Goal: Task Accomplishment & Management: Use online tool/utility

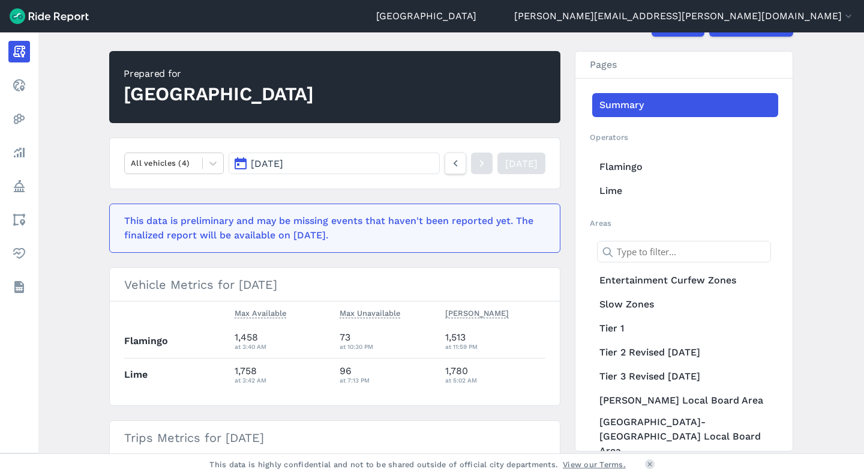
scroll to position [91, 0]
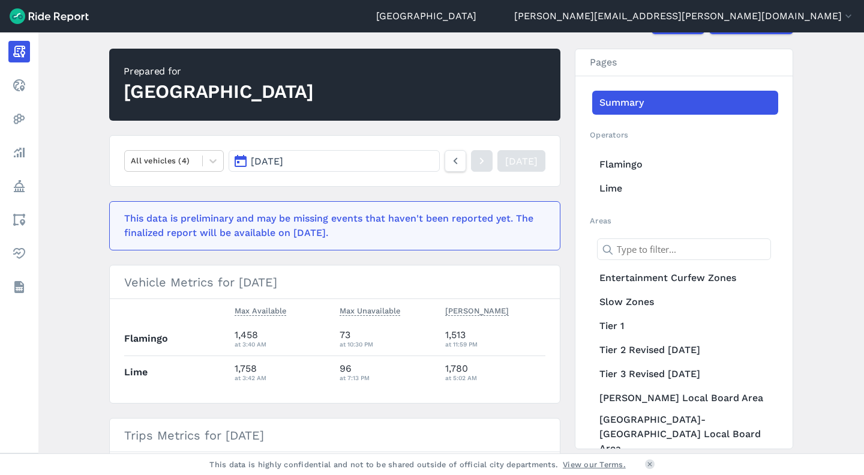
click at [30, 119] on link "Heatmaps" at bounding box center [19, 119] width 22 height 22
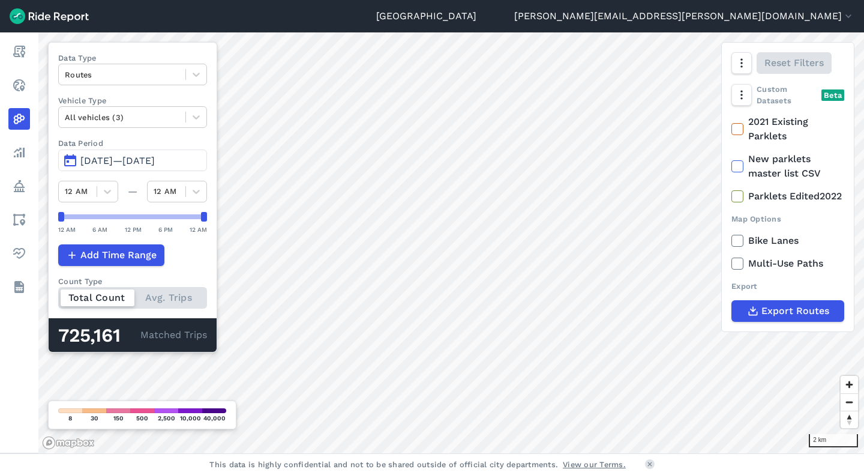
click at [30, 82] on link "Realtime" at bounding box center [19, 85] width 22 height 22
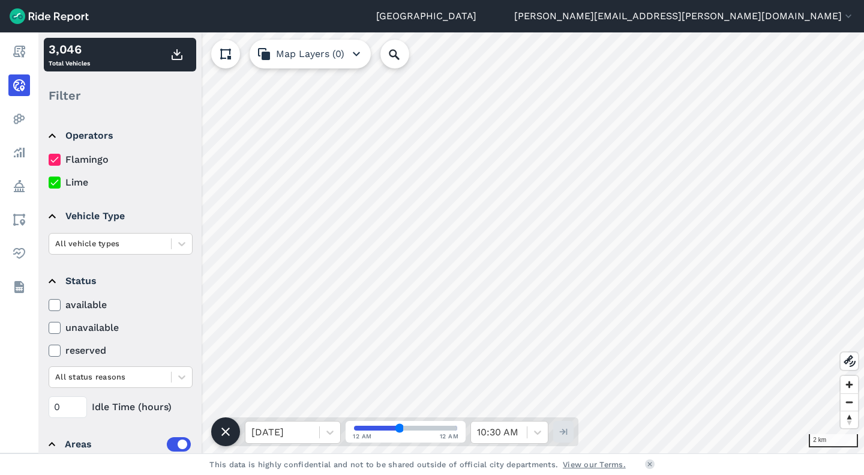
click at [227, 53] on icon at bounding box center [225, 54] width 14 height 14
click at [232, 56] on icon at bounding box center [225, 54] width 14 height 14
click at [30, 218] on link "Areas" at bounding box center [19, 220] width 22 height 22
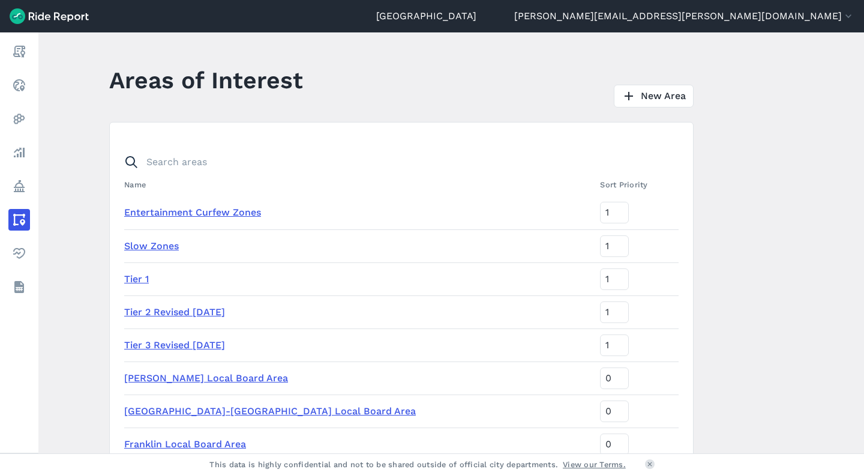
click at [670, 98] on link "New Area" at bounding box center [654, 96] width 80 height 23
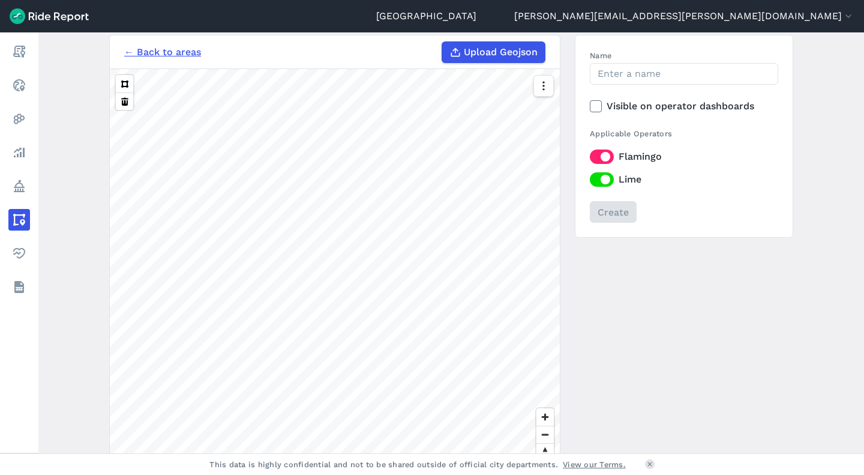
scroll to position [81, 0]
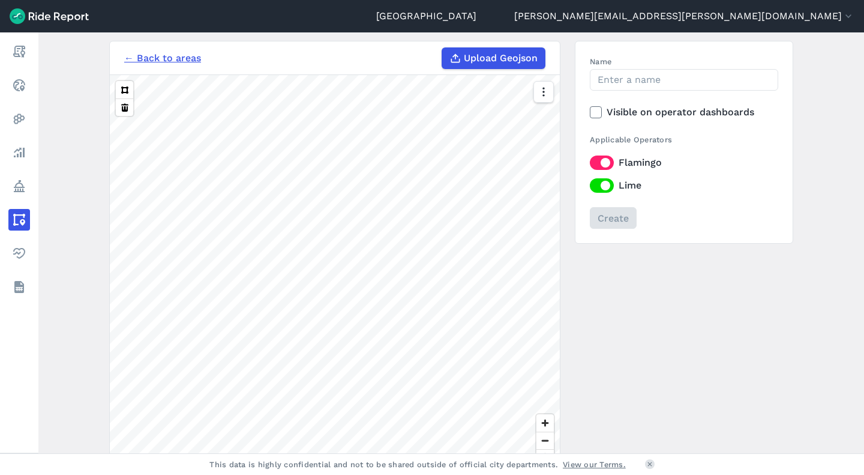
click at [122, 91] on button at bounding box center [124, 89] width 17 height 17
click at [544, 94] on icon "button" at bounding box center [544, 92] width 12 height 12
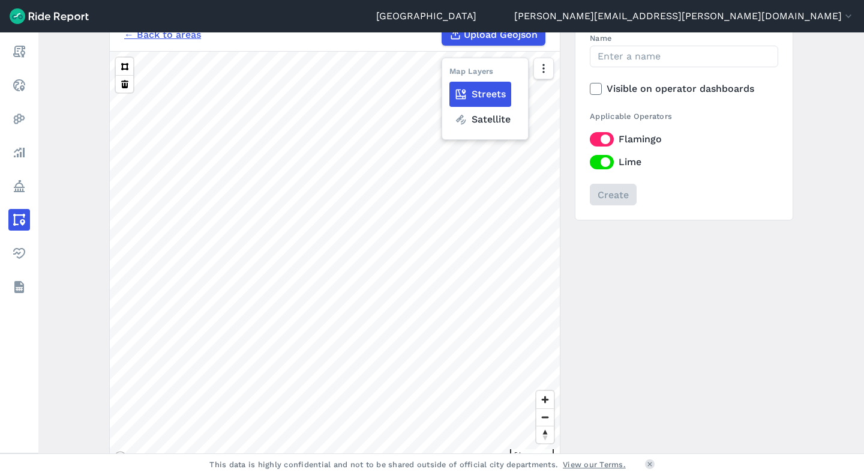
scroll to position [77, 0]
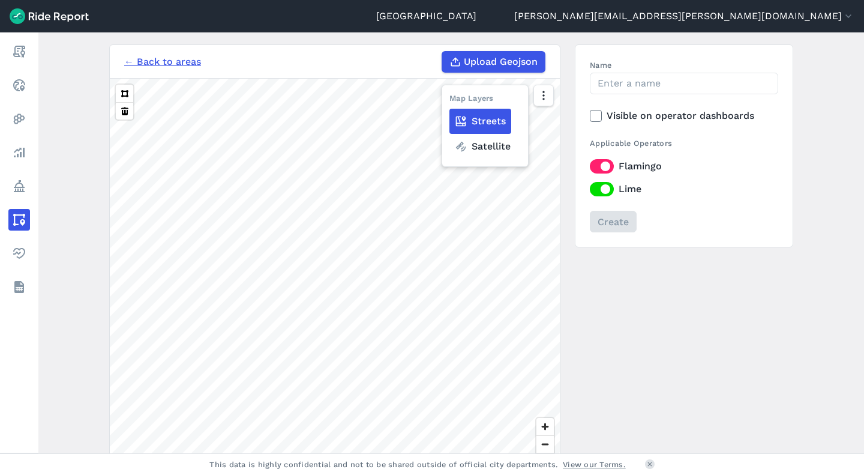
click at [30, 88] on link "Realtime" at bounding box center [19, 85] width 22 height 22
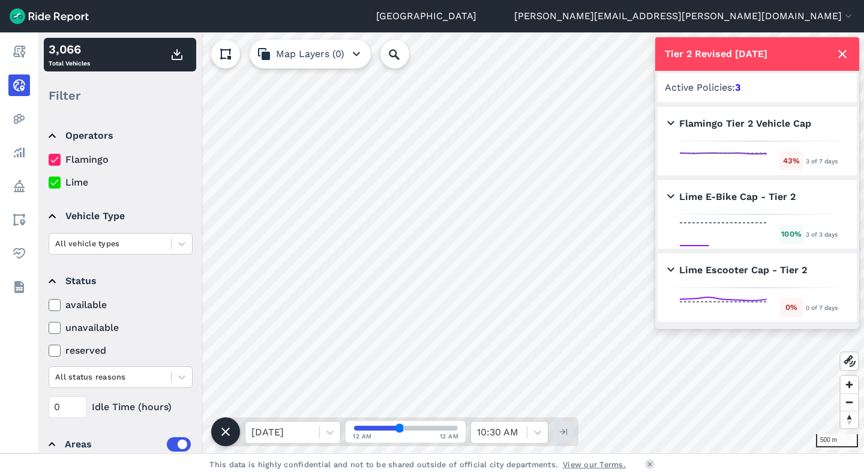
click at [223, 54] on icon at bounding box center [225, 54] width 14 height 14
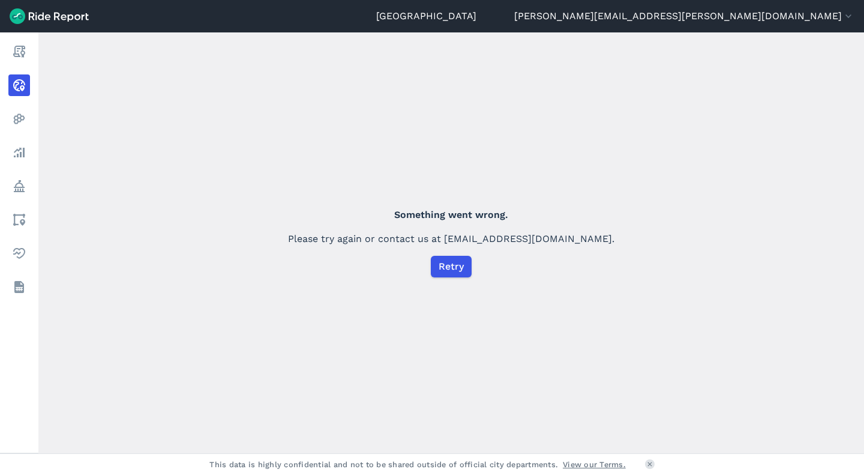
click at [21, 84] on icon at bounding box center [19, 85] width 14 height 14
click at [462, 268] on span "Retry" at bounding box center [451, 266] width 25 height 14
